Goal: Task Accomplishment & Management: Use online tool/utility

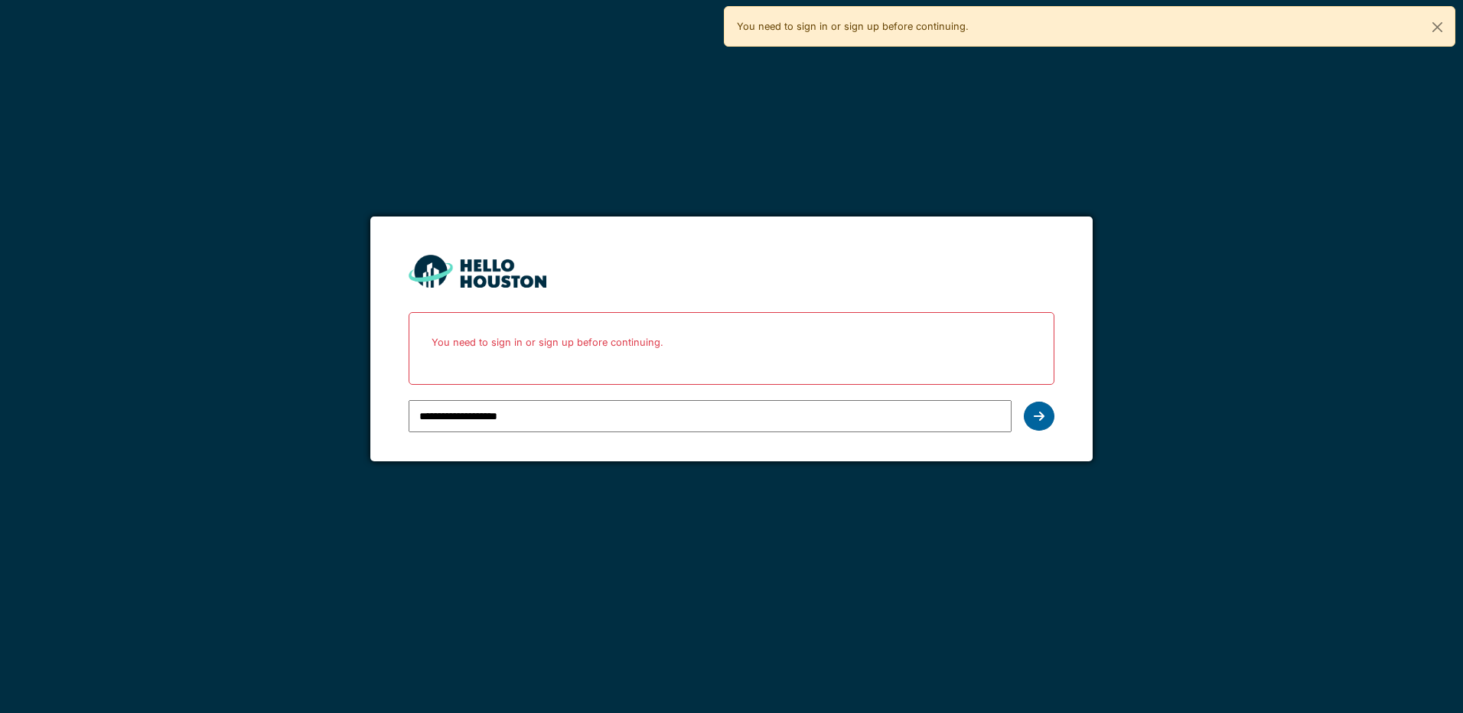
click at [1043, 422] on icon at bounding box center [1039, 416] width 11 height 12
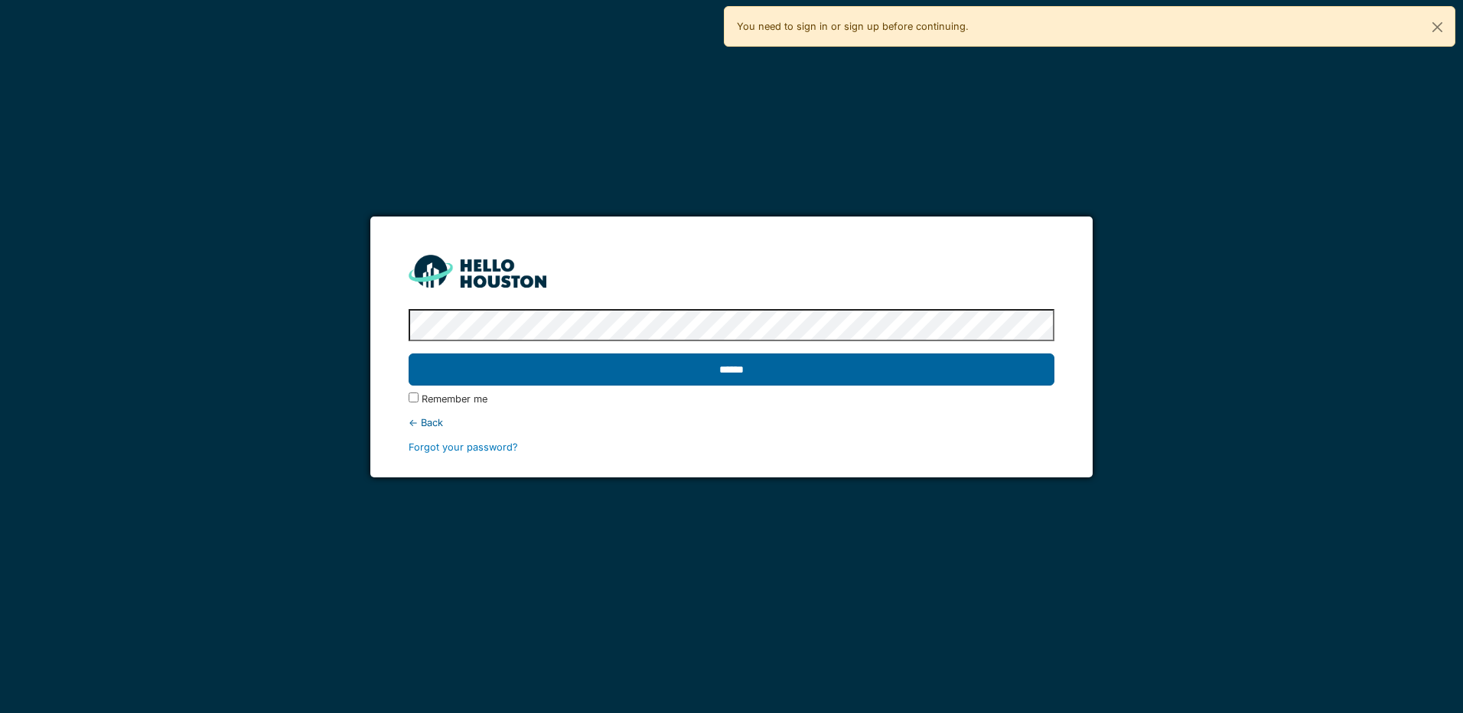
click at [896, 377] on input "******" at bounding box center [731, 369] width 645 height 32
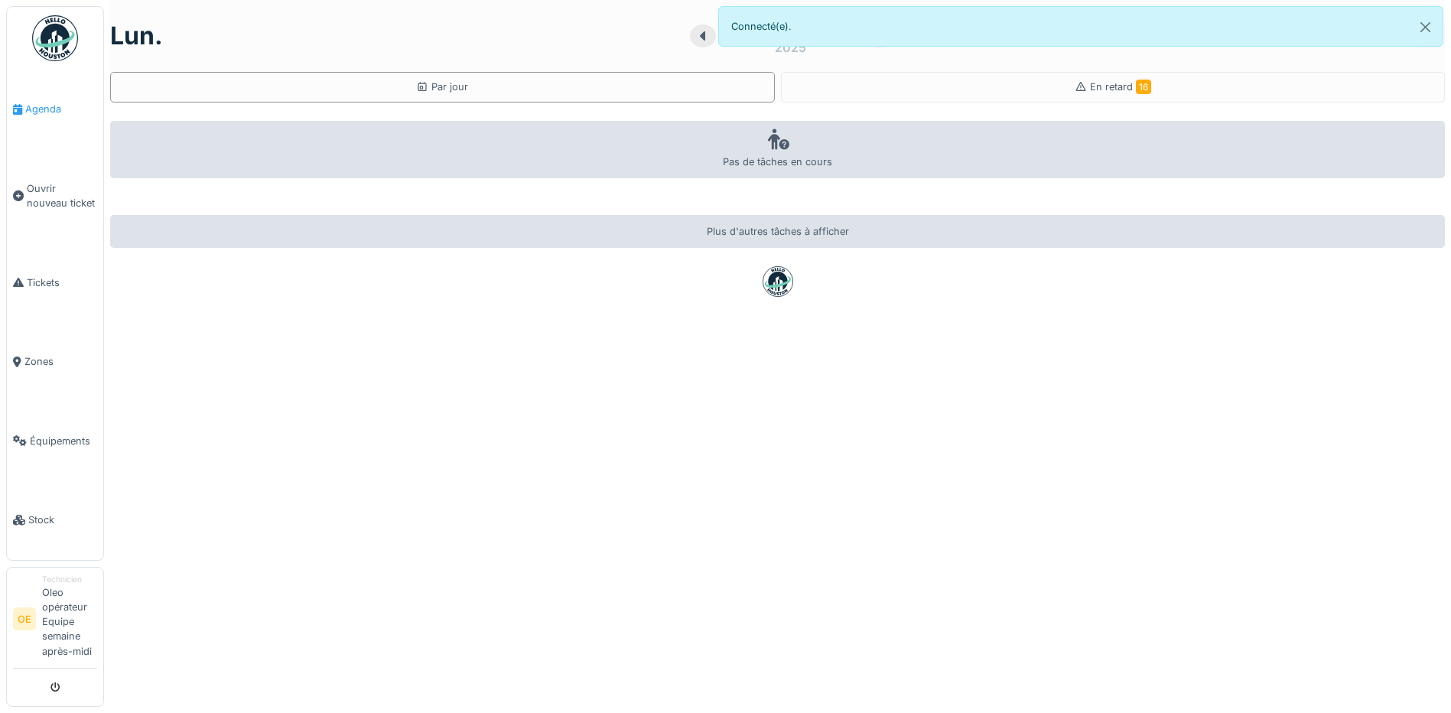
click at [29, 109] on span "Agenda" at bounding box center [61, 109] width 72 height 15
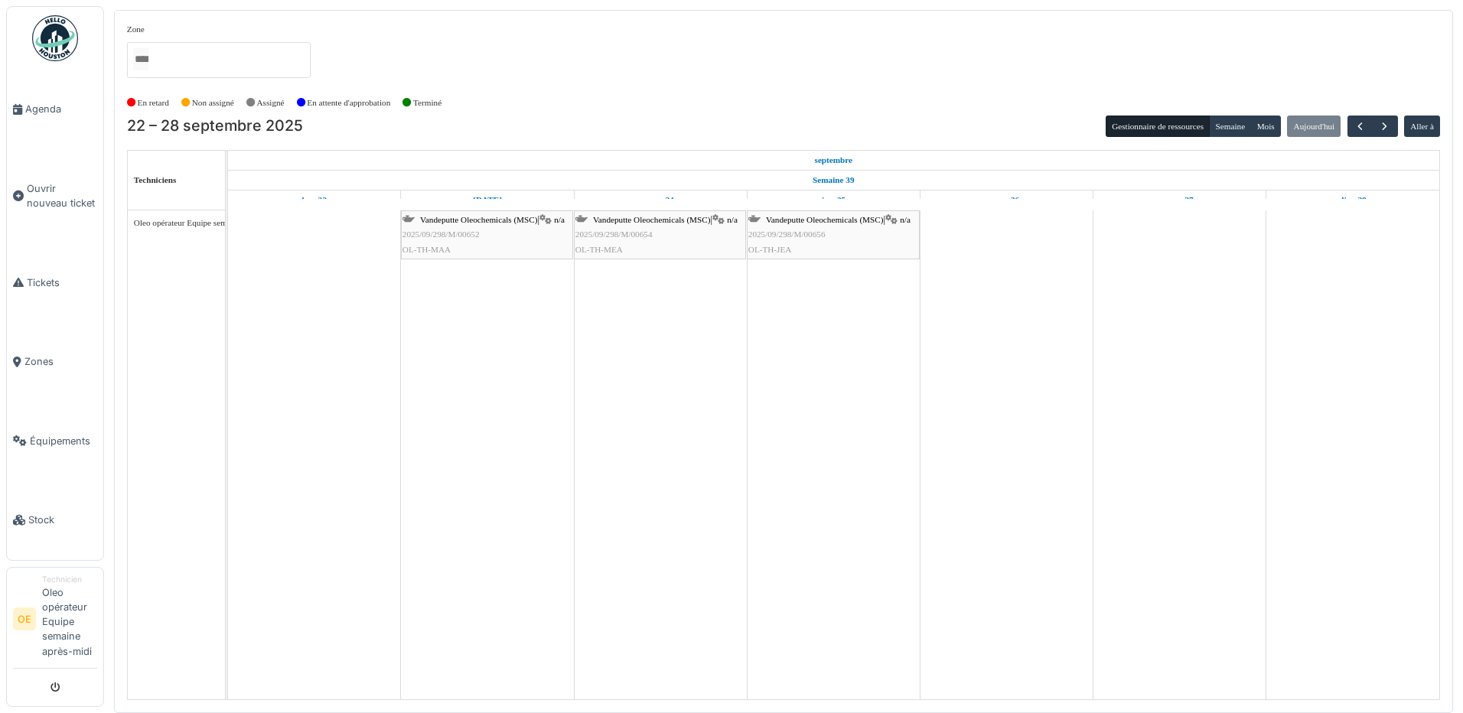
click at [474, 240] on div "Vandeputte Oleochemicals (MSC) | n/a 2025/09/298/M/00652 OL-TH-MAA" at bounding box center [486, 235] width 169 height 44
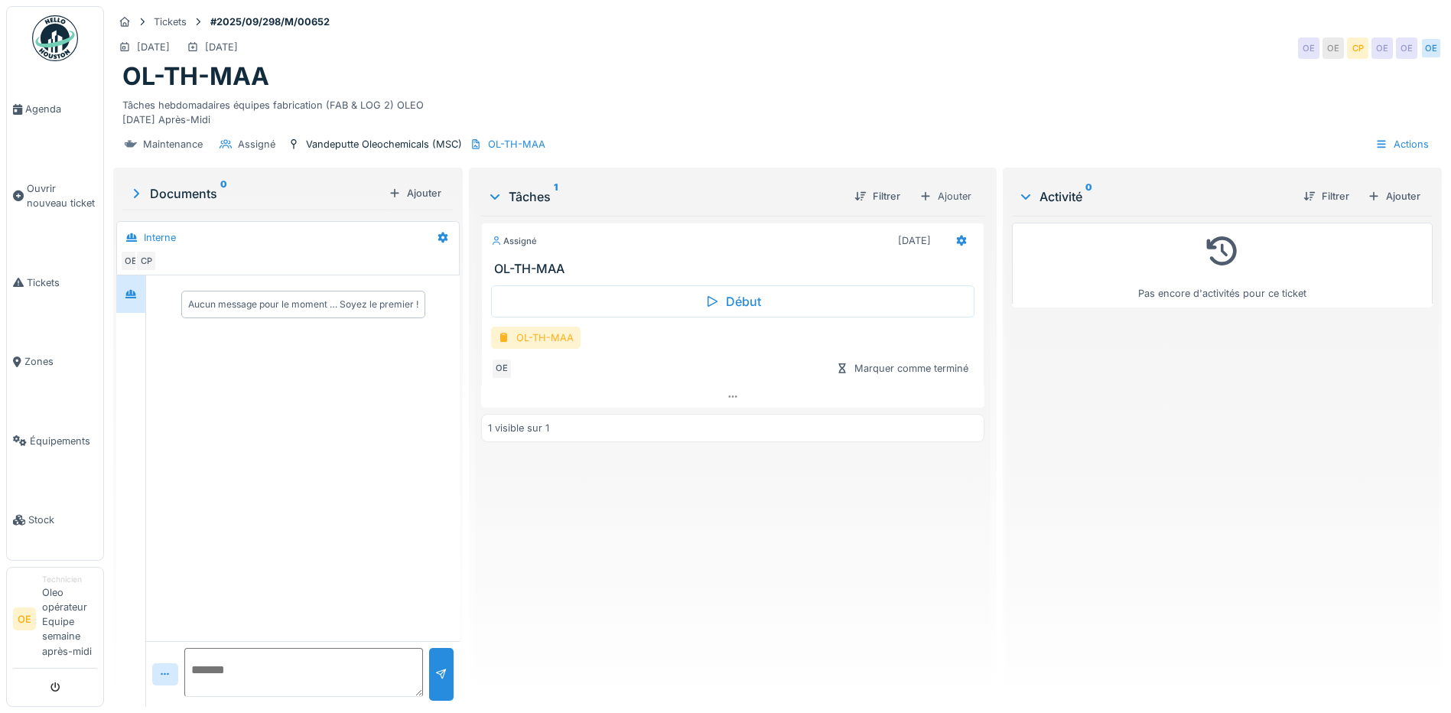
click at [499, 340] on div at bounding box center [504, 337] width 12 height 15
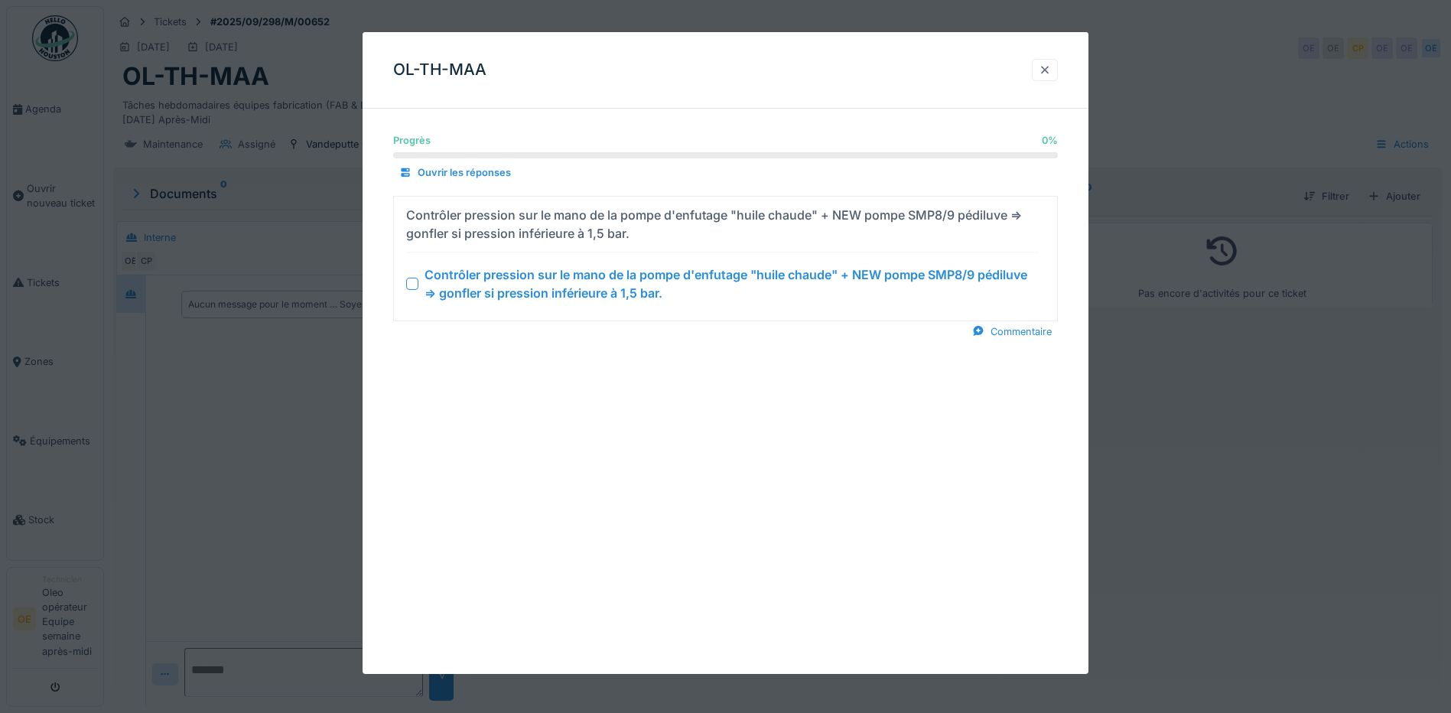
click at [1051, 71] on div at bounding box center [1045, 70] width 12 height 15
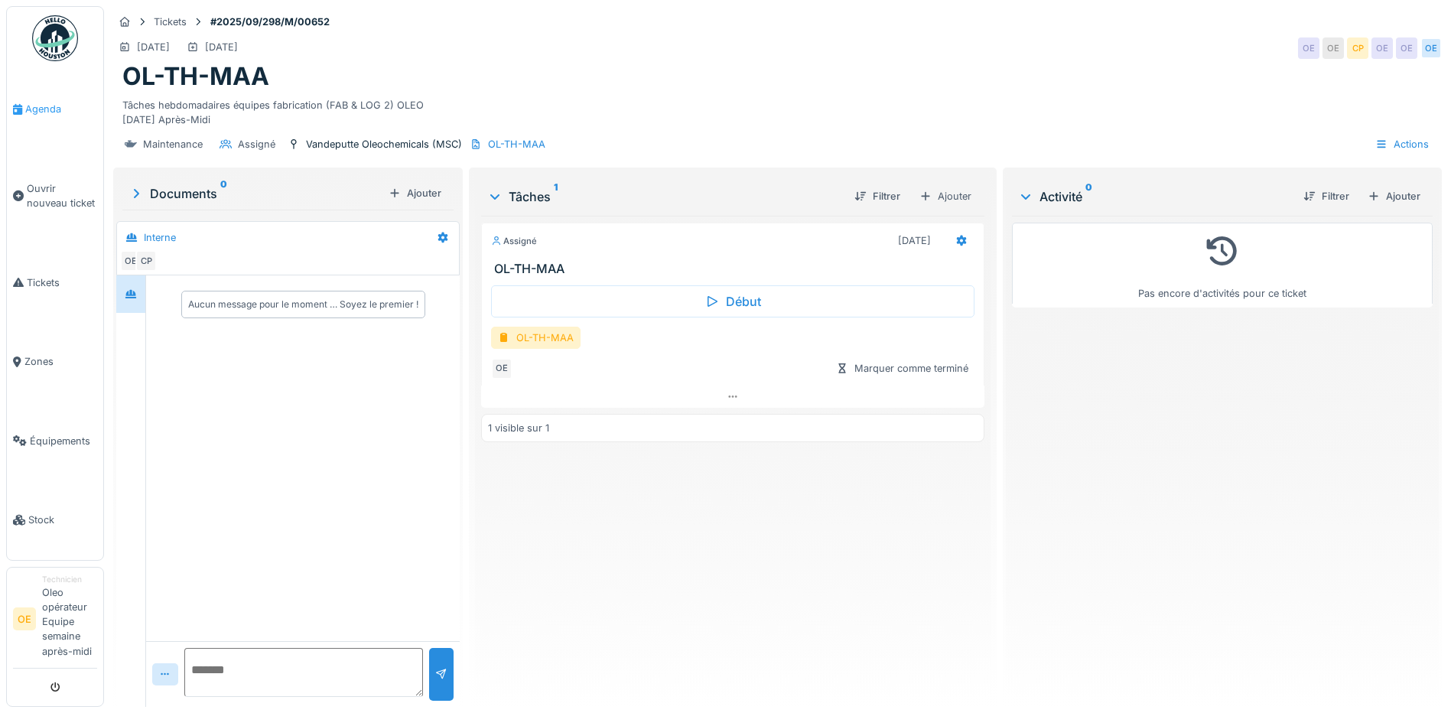
click at [60, 109] on span "Agenda" at bounding box center [61, 109] width 72 height 15
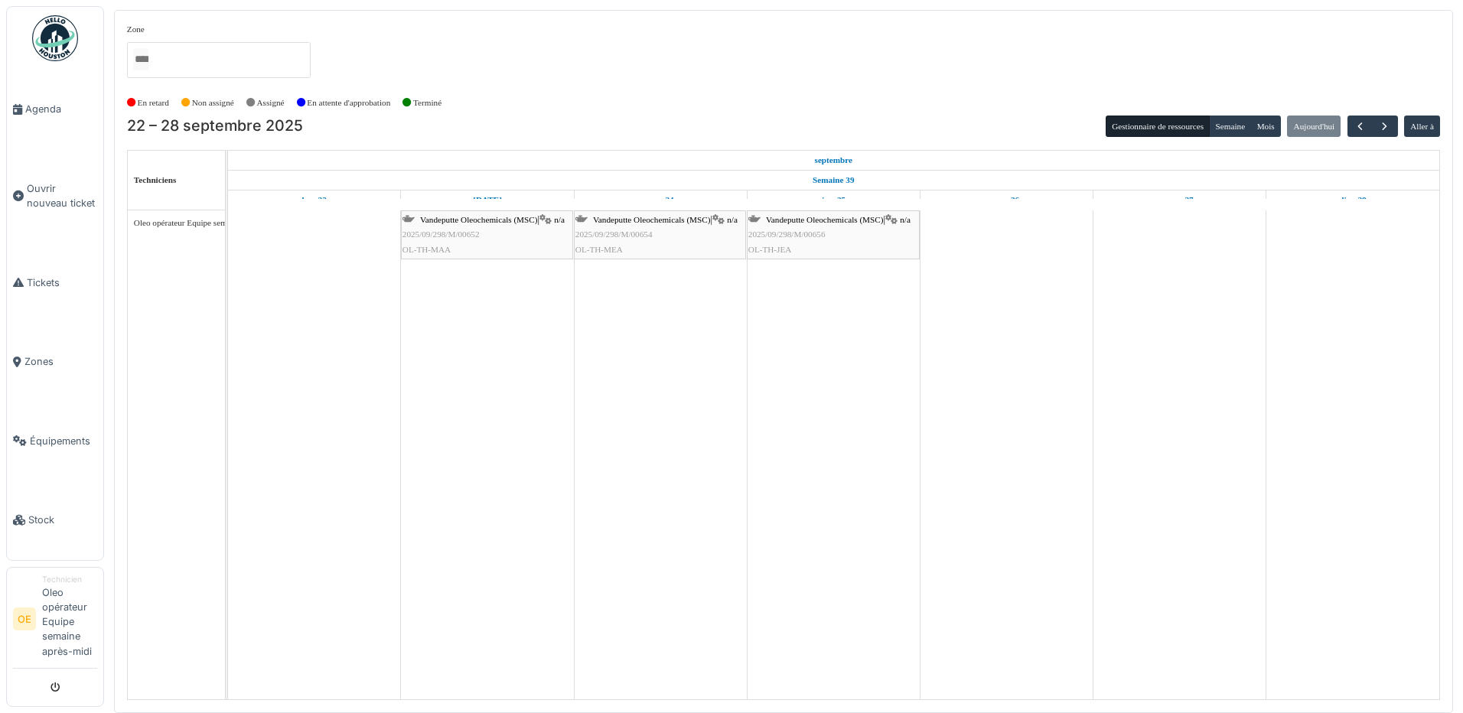
click at [656, 238] on div "[PERSON_NAME] Oleochemicals (MSC) | n/a 2025/09/298/M/00654 OL-TH-MEA" at bounding box center [659, 235] width 169 height 44
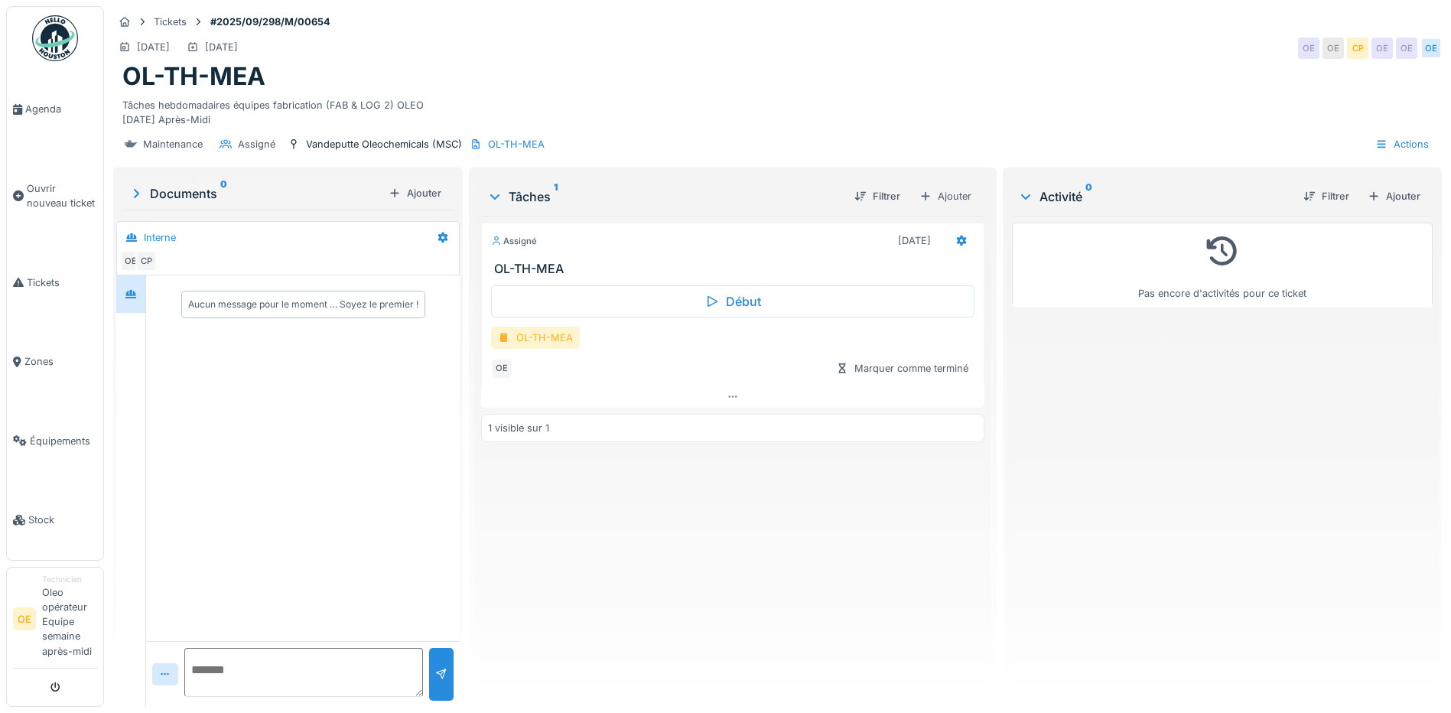
click at [558, 343] on div "OL-TH-MEA" at bounding box center [535, 338] width 89 height 22
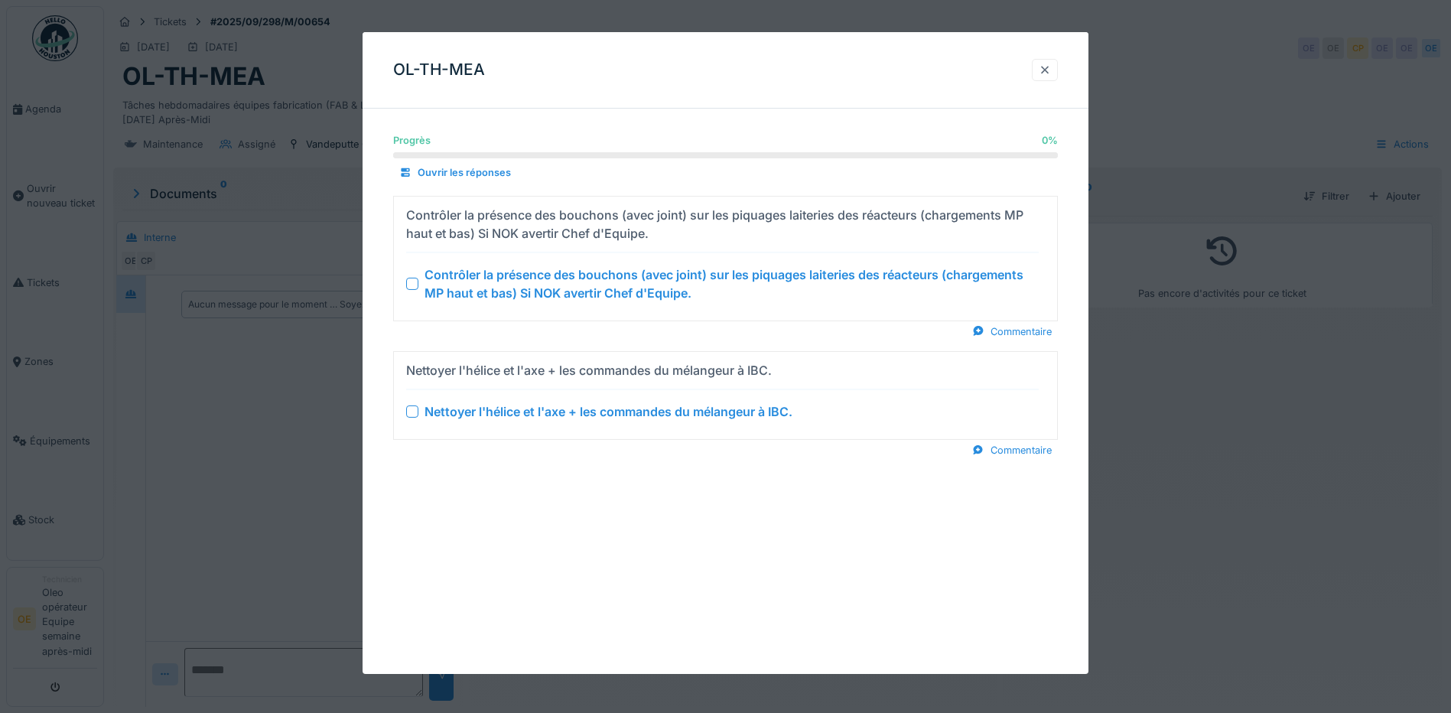
click at [1050, 64] on div at bounding box center [1045, 70] width 12 height 15
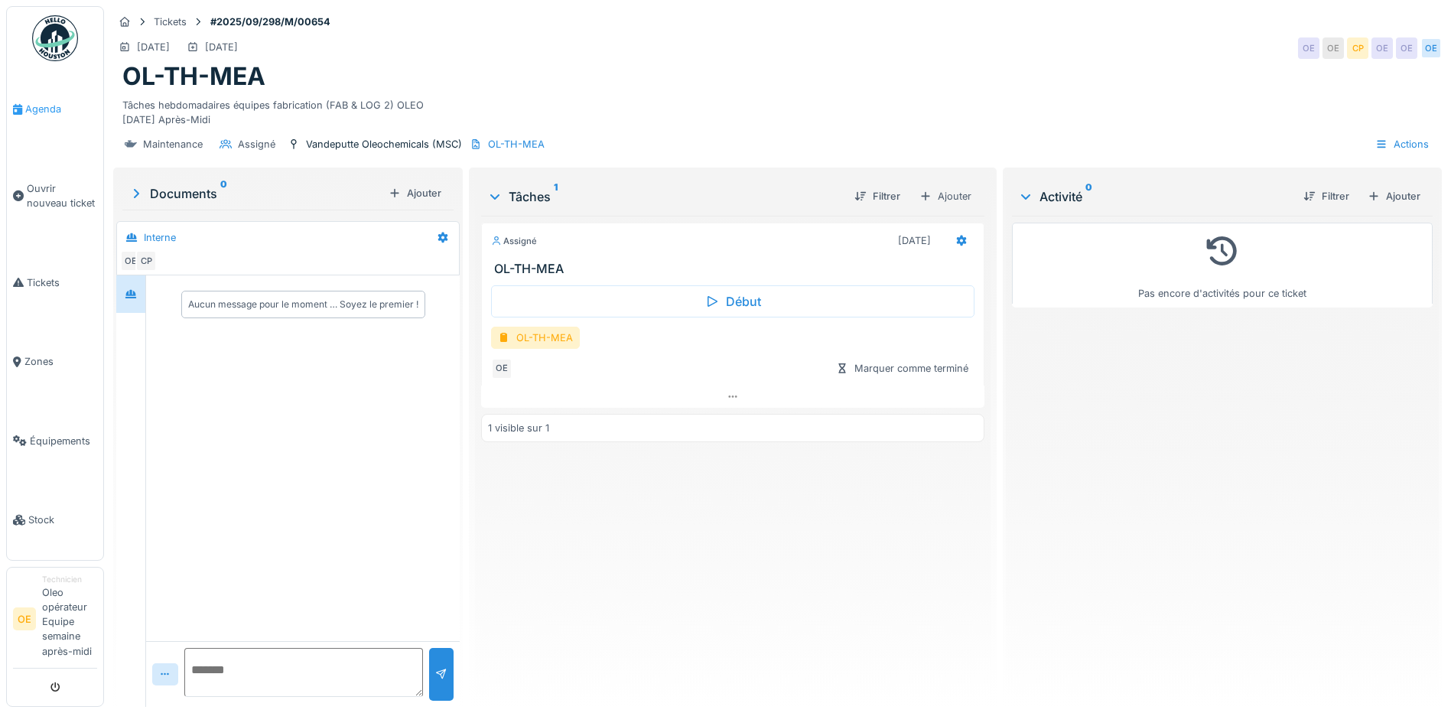
click at [56, 106] on span "Agenda" at bounding box center [61, 109] width 72 height 15
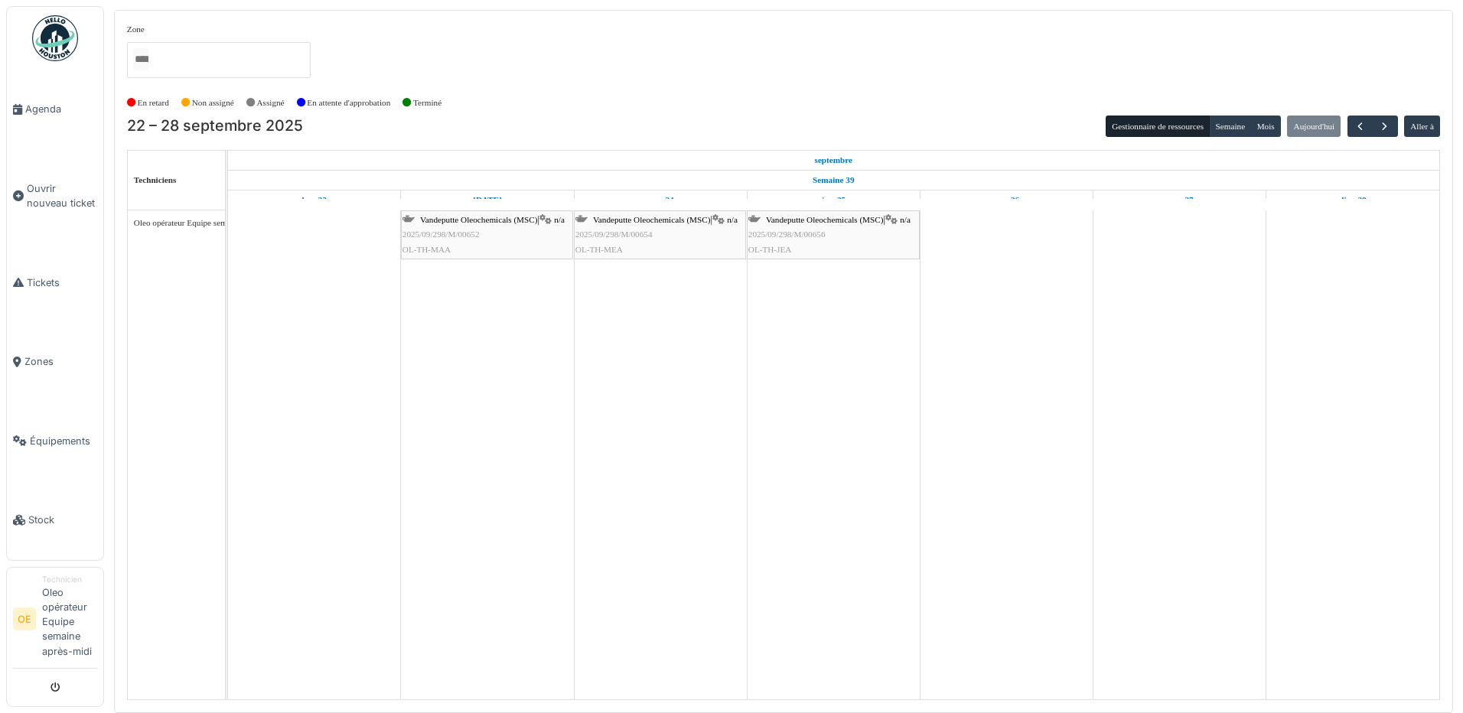
click at [809, 228] on div "Vandeputte Oleochemicals (MSC) | n/a 2025/09/298/M/00656 OL-TH-JEA" at bounding box center [833, 235] width 170 height 44
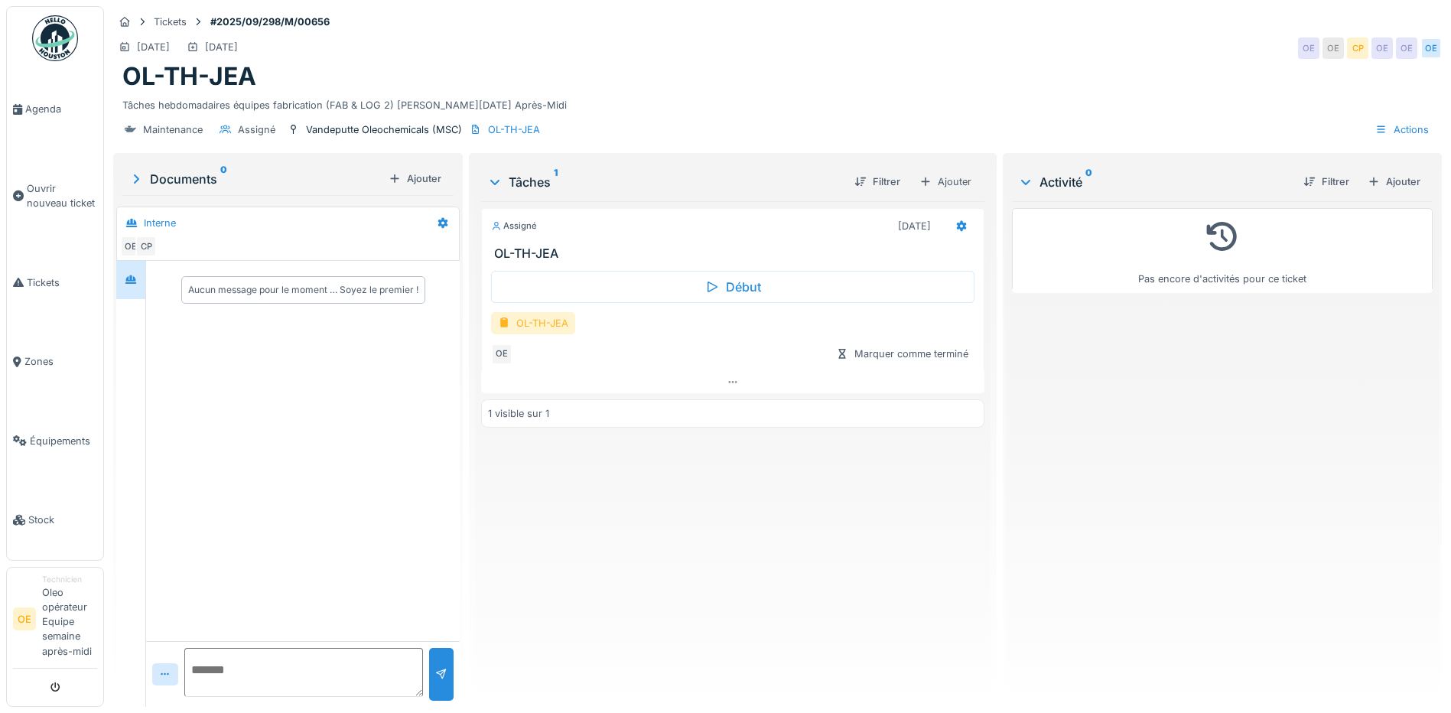
click at [517, 334] on div "OL-TH-JEA" at bounding box center [533, 323] width 84 height 22
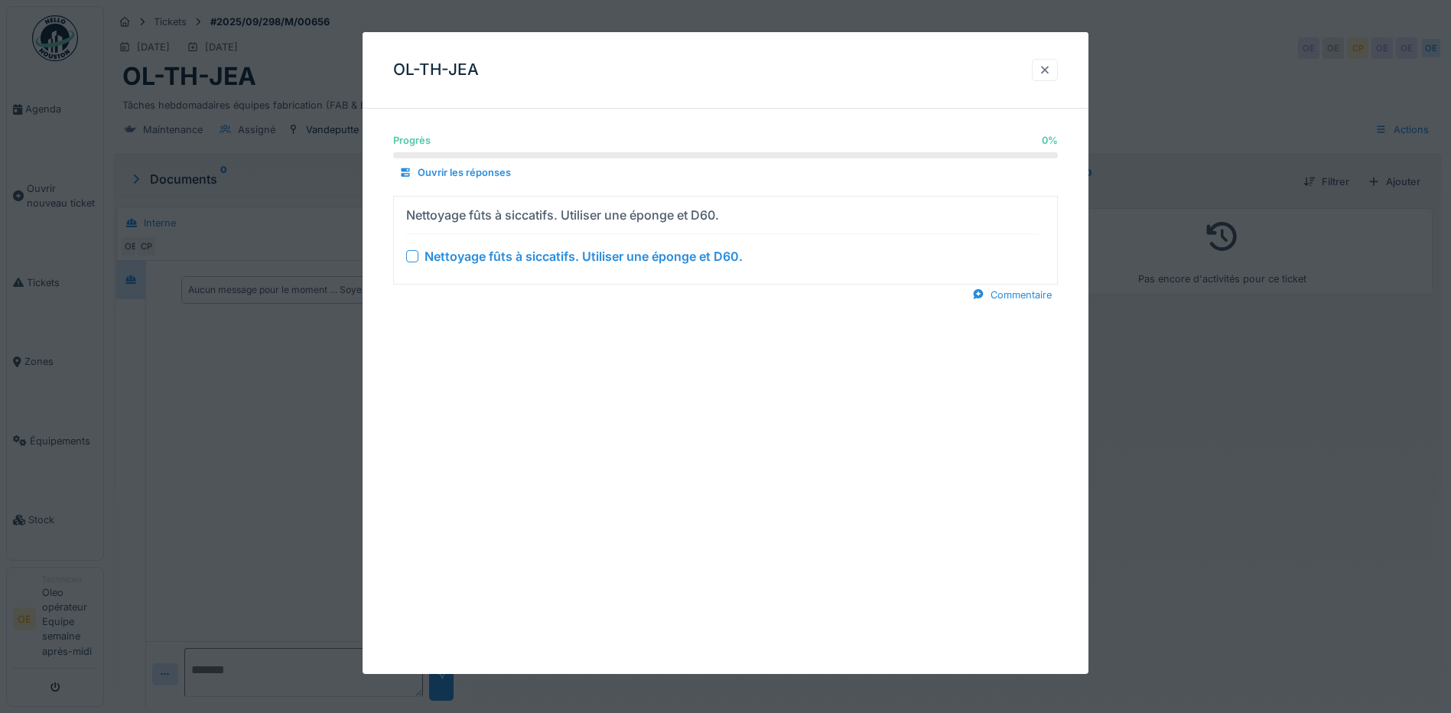
click at [1058, 72] on div at bounding box center [1045, 70] width 26 height 22
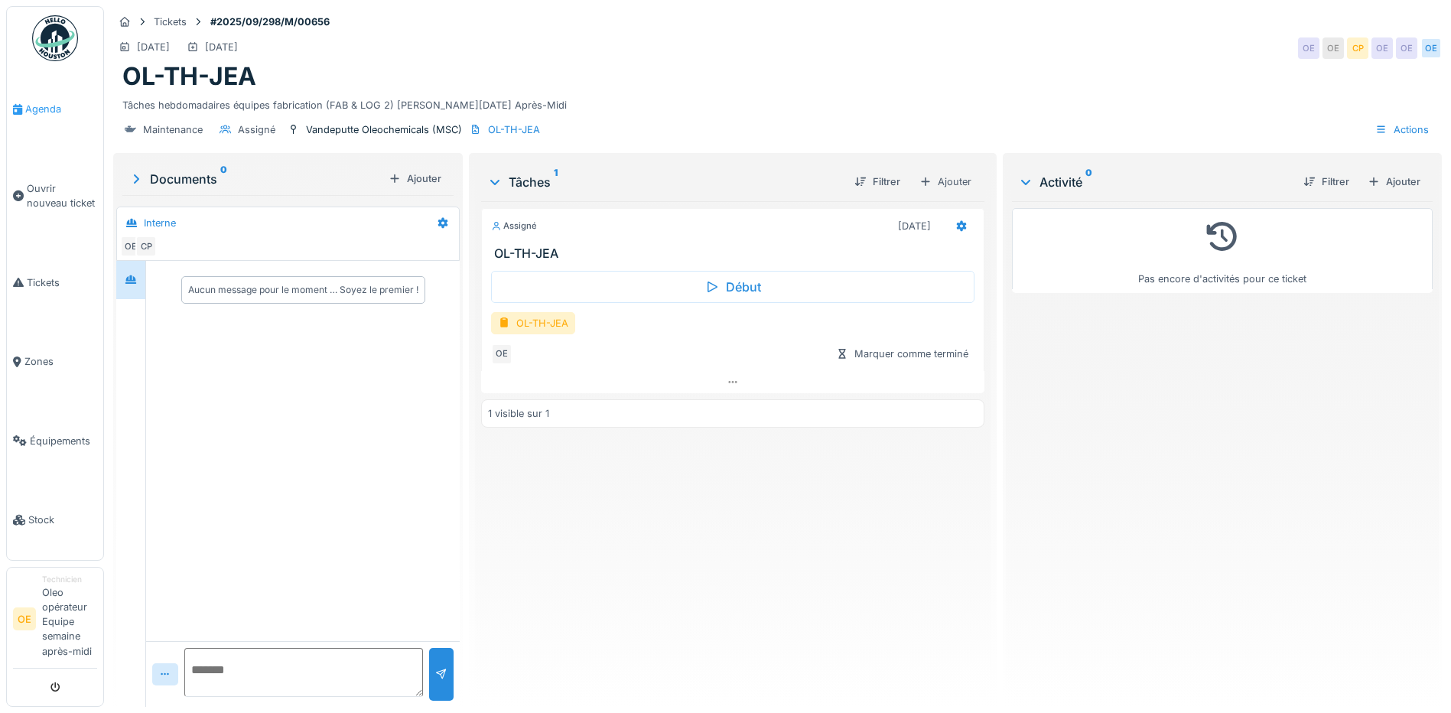
click at [56, 110] on span "Agenda" at bounding box center [61, 109] width 72 height 15
